Goal: Find specific page/section: Find specific page/section

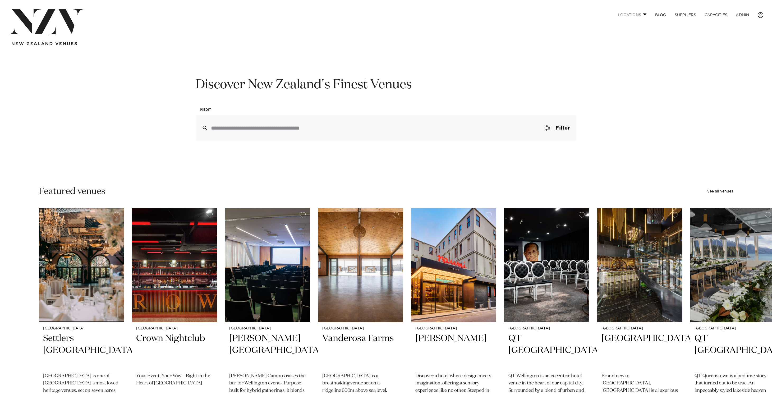
click at [642, 18] on link "Locations" at bounding box center [632, 14] width 37 height 11
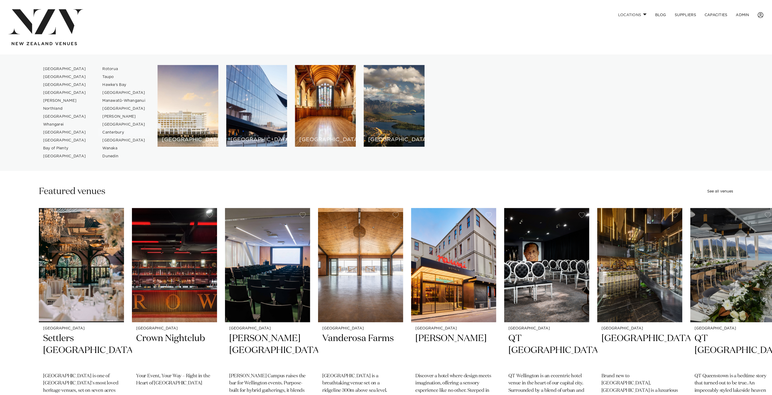
click at [115, 132] on link "Canterbury" at bounding box center [124, 133] width 52 height 8
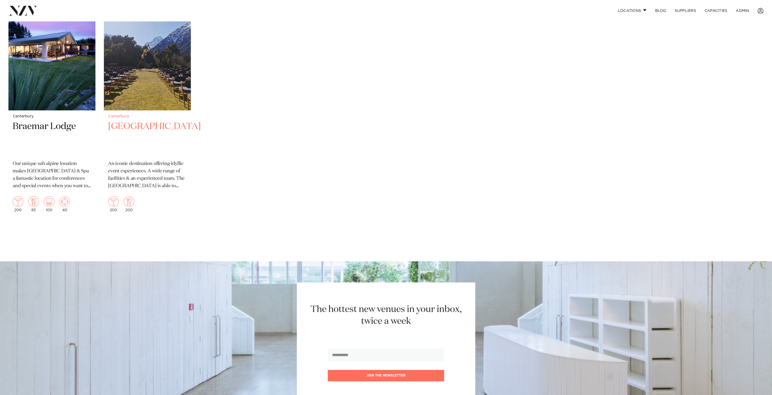
click at [142, 56] on img at bounding box center [147, 52] width 87 height 117
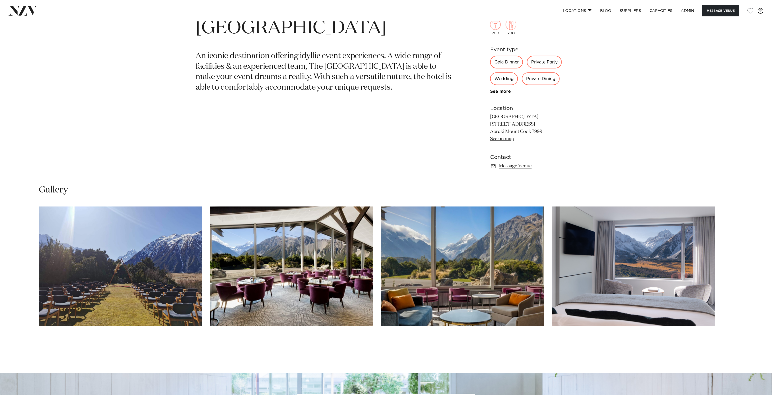
scroll to position [179, 0]
